Goal: Task Accomplishment & Management: Manage account settings

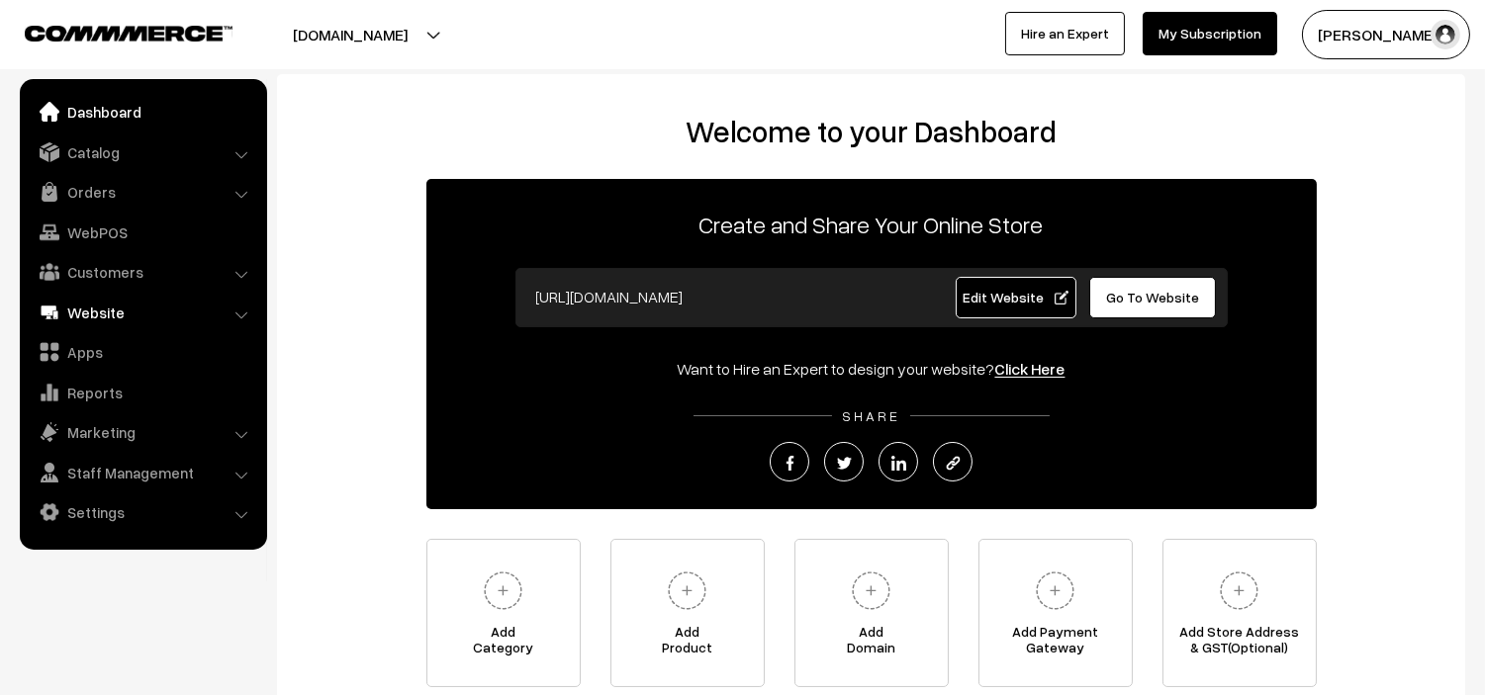
click at [101, 307] on link "Website" at bounding box center [142, 313] width 235 height 36
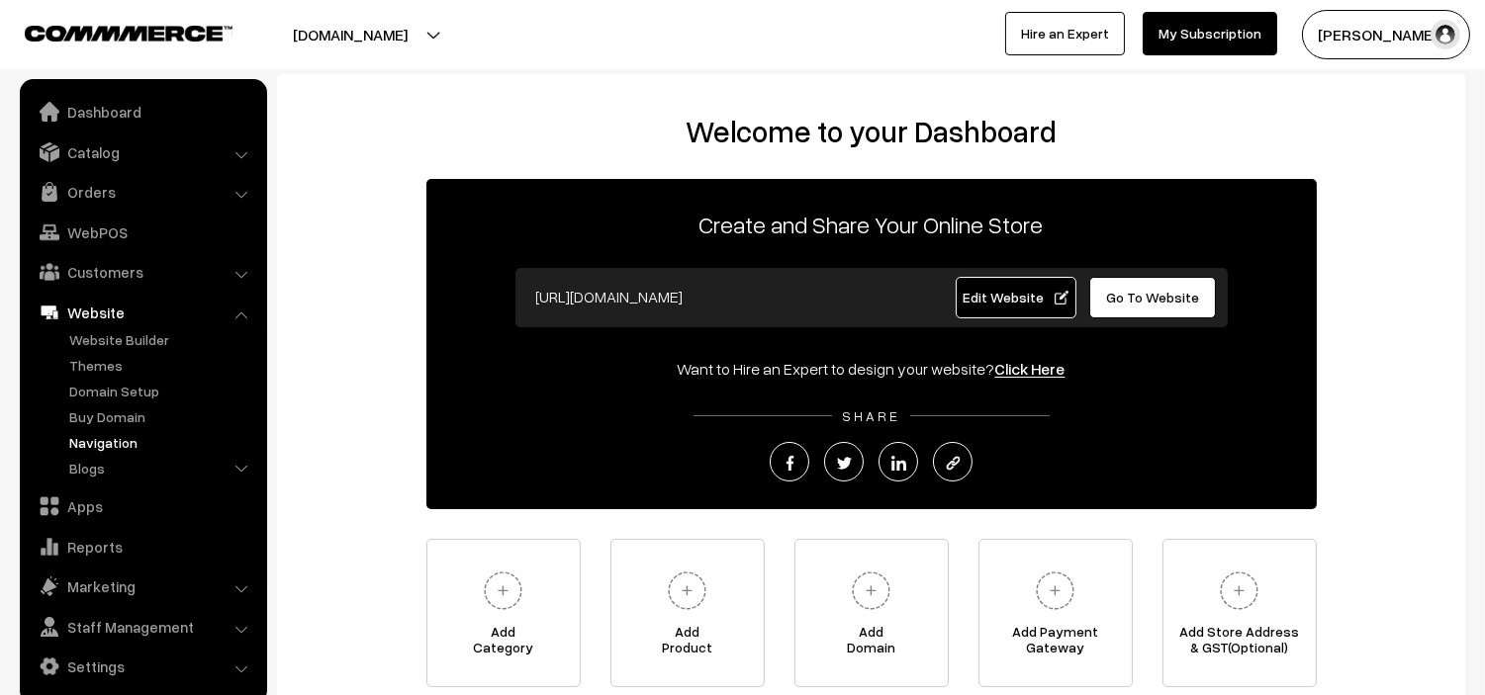
click at [107, 433] on link "Navigation" at bounding box center [162, 442] width 196 height 21
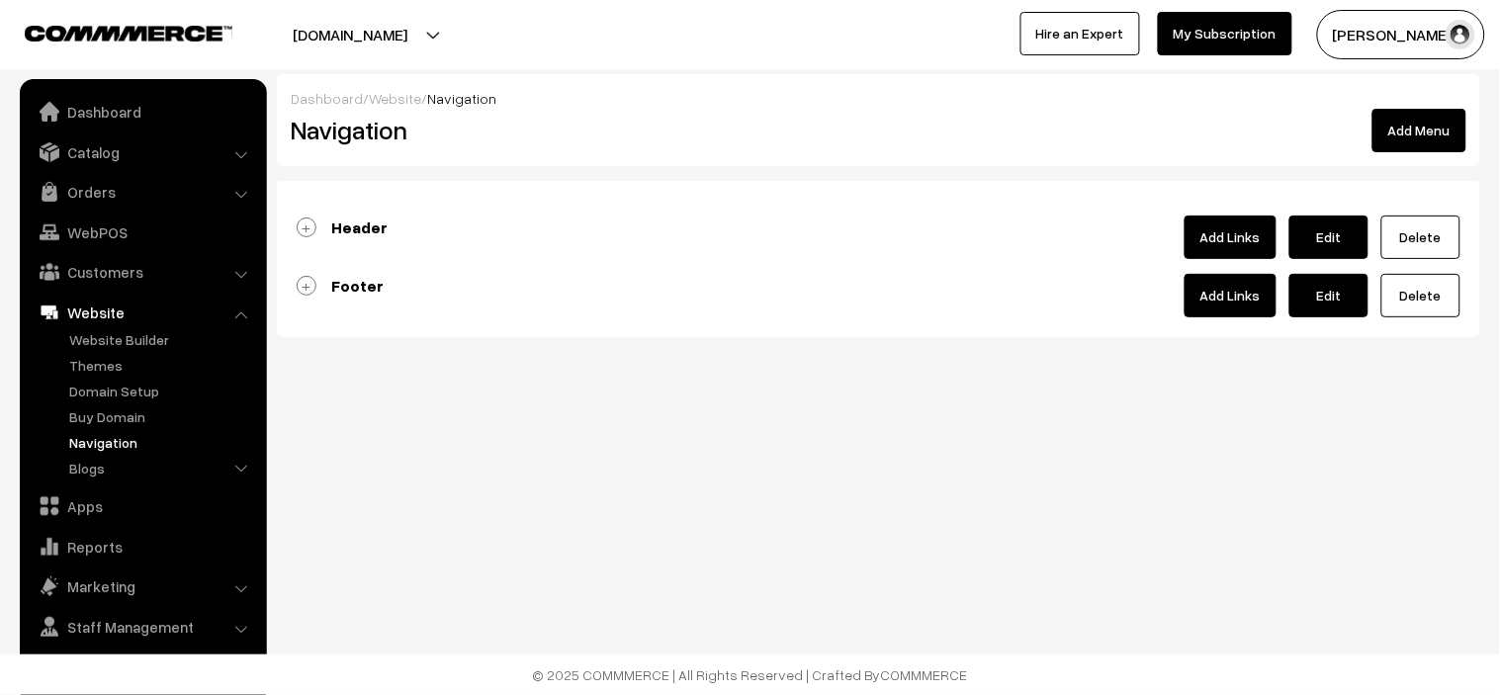
click at [342, 233] on b "Header" at bounding box center [359, 228] width 56 height 20
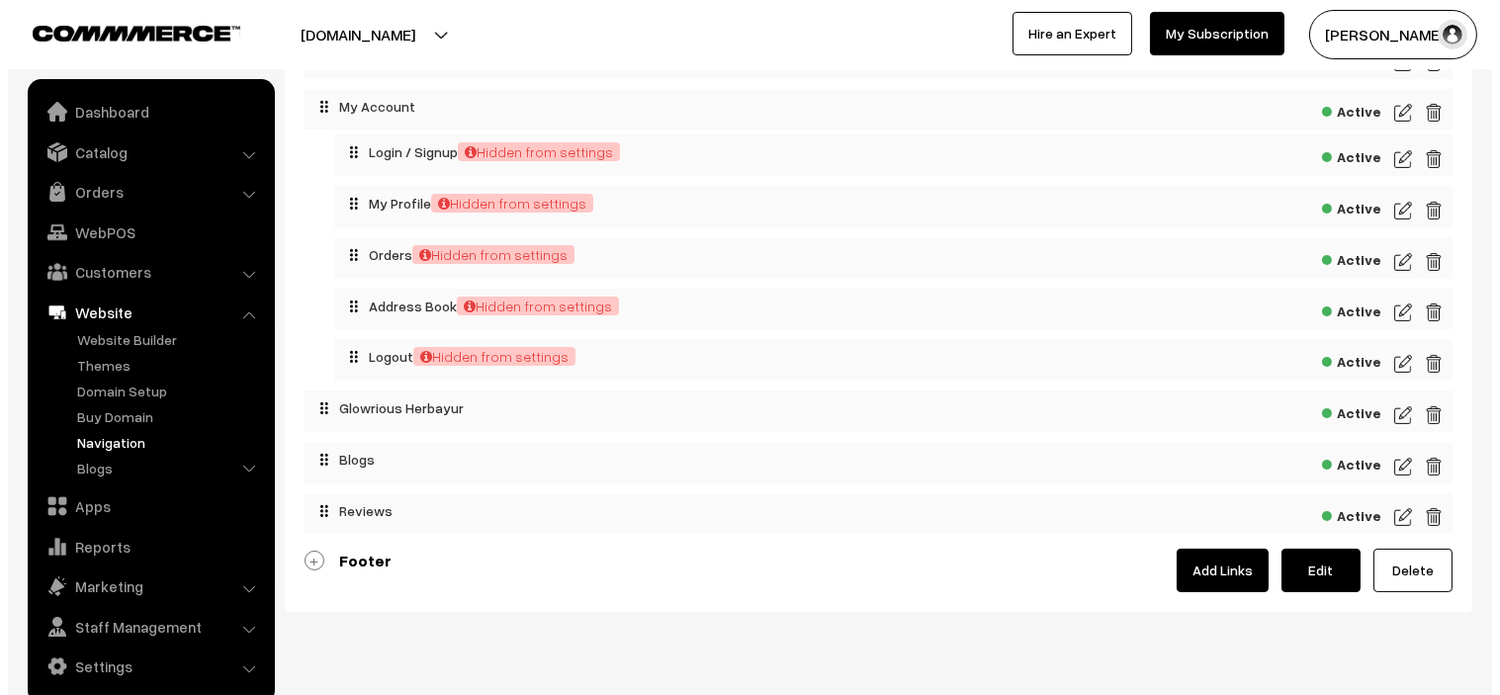
scroll to position [463, 0]
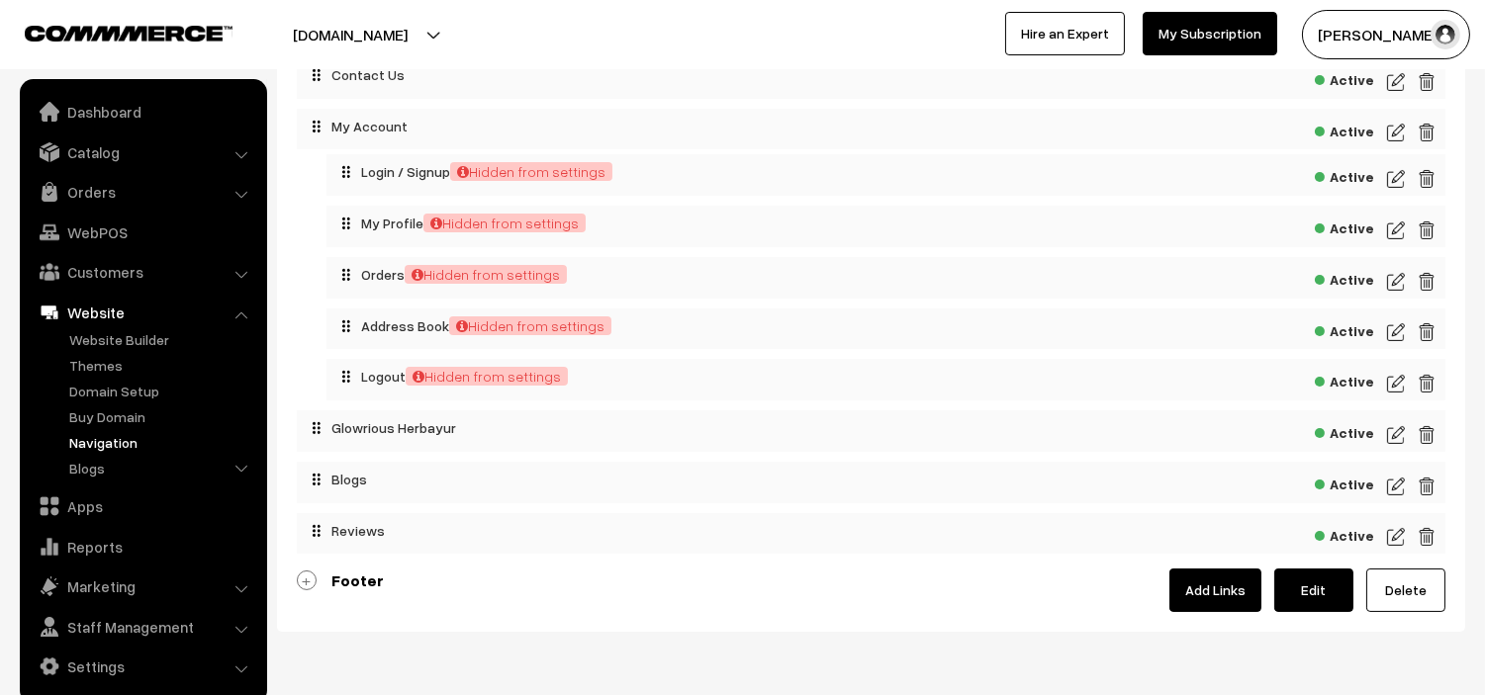
click at [1425, 443] on img at bounding box center [1426, 435] width 18 height 24
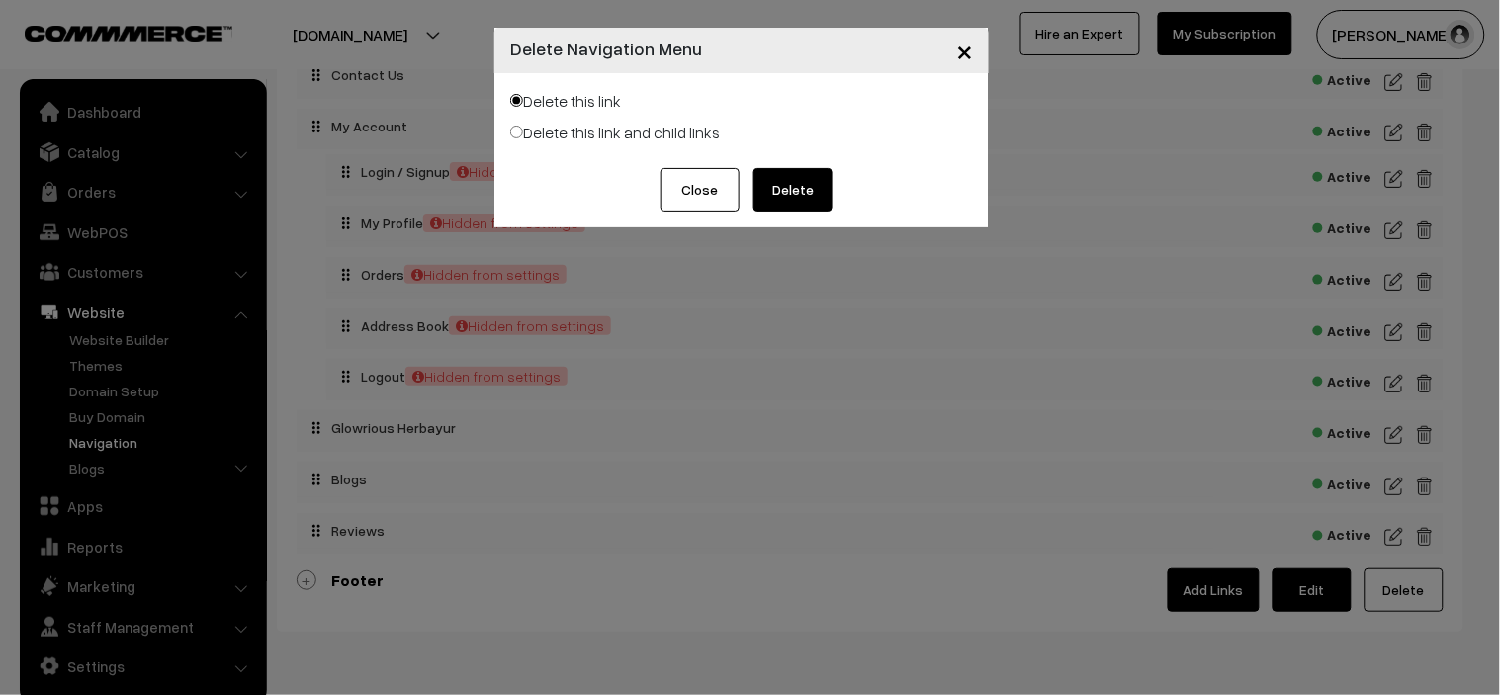
click at [798, 191] on button "Delete" at bounding box center [793, 190] width 79 height 44
